Goal: Navigation & Orientation: Find specific page/section

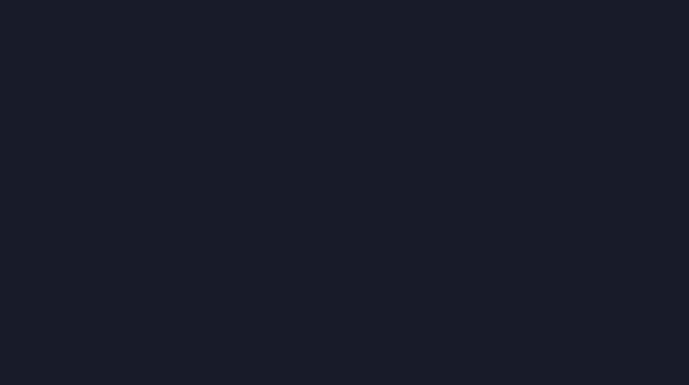
click at [393, 189] on div at bounding box center [344, 192] width 689 height 385
click at [249, 106] on div at bounding box center [344, 192] width 689 height 385
click at [503, 107] on div at bounding box center [344, 192] width 689 height 385
